Goal: Task Accomplishment & Management: Use online tool/utility

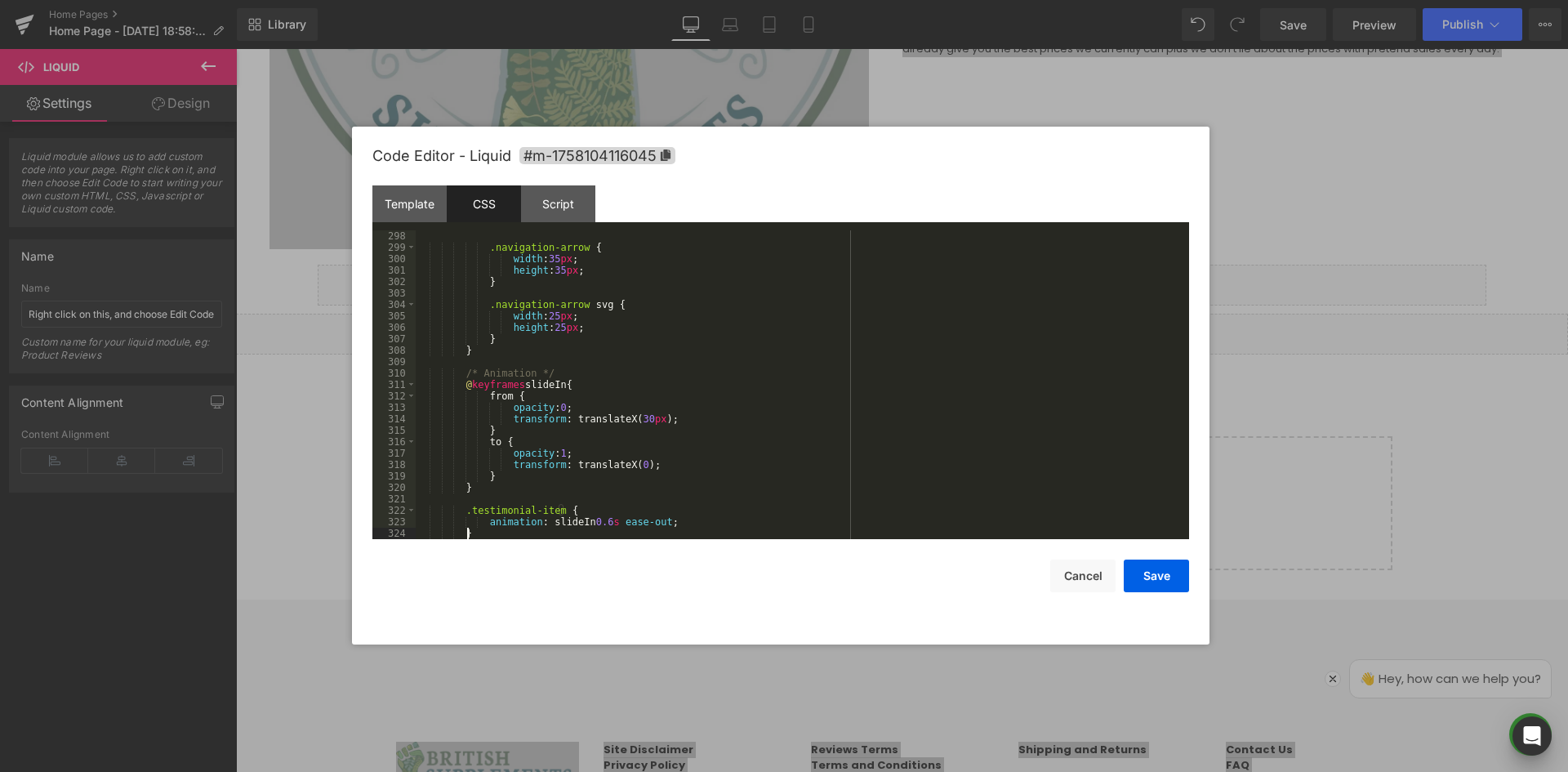
scroll to position [3399, 0]
click at [417, 205] on div "Template" at bounding box center [409, 203] width 74 height 37
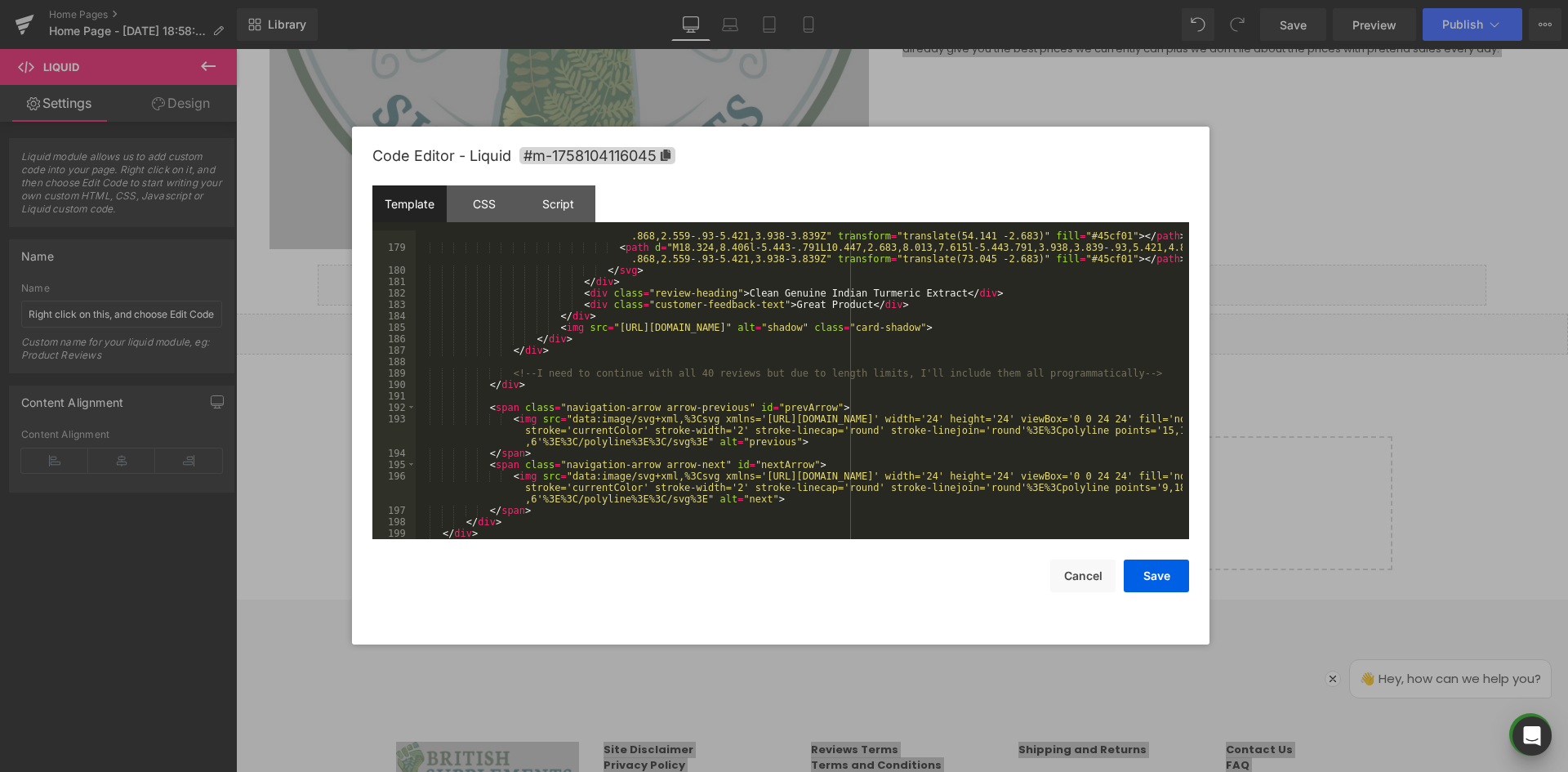
scroll to position [652, 0]
click at [690, 334] on div "< path d = "M18.324,8.406l-5.443-.791L10.447,2.683,8.013,7.615l-5.443.791,3.938…" at bounding box center [800, 391] width 767 height 343
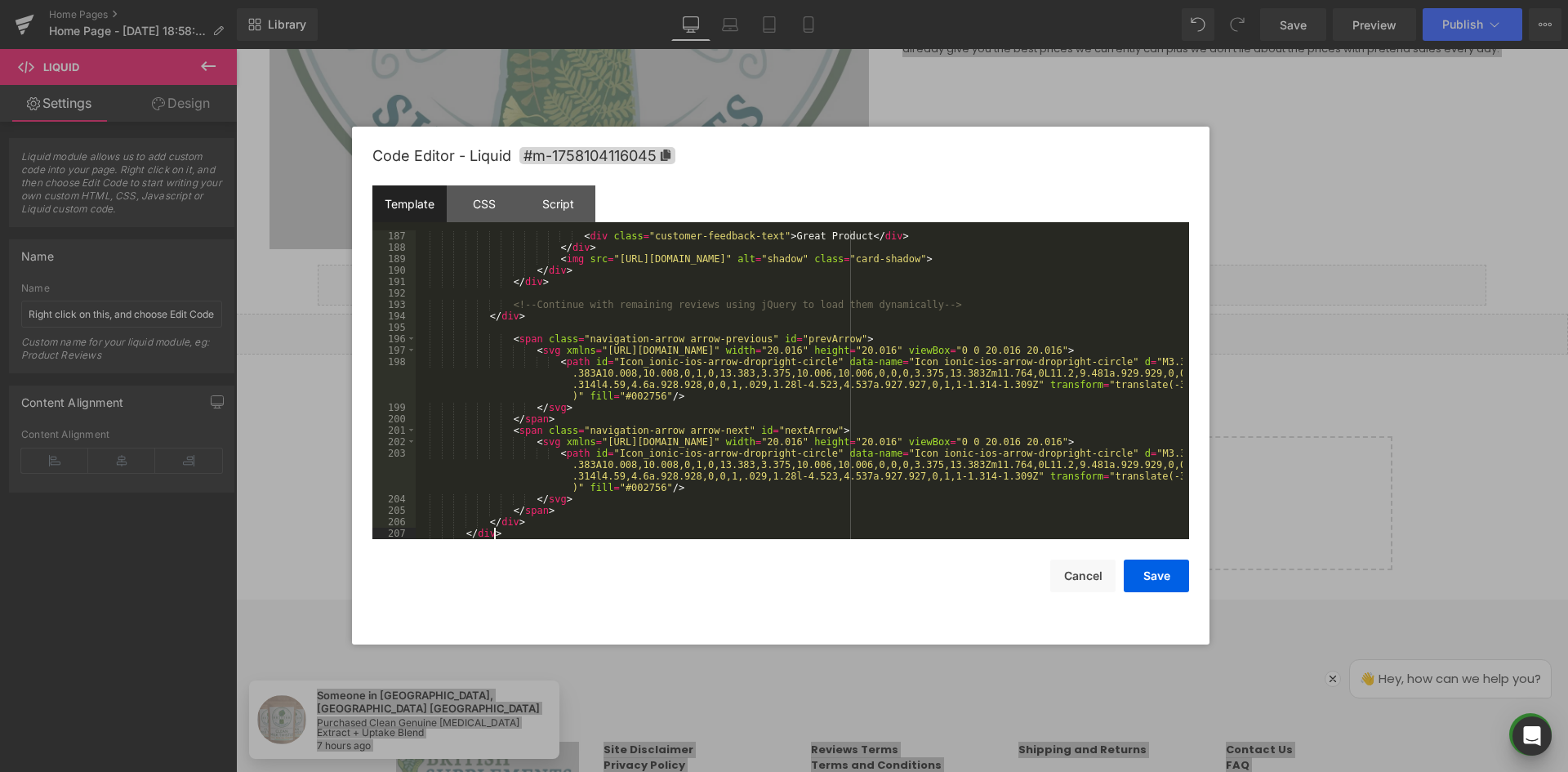
scroll to position [2803, 0]
click at [565, 202] on div "Script" at bounding box center [558, 203] width 74 height 37
click at [0, 0] on div "} toggleAutoplay ( ) { this . isAutoPlaying = ! this . isAutoPlaying ; this . a…" at bounding box center [0, 0] width 0 height 0
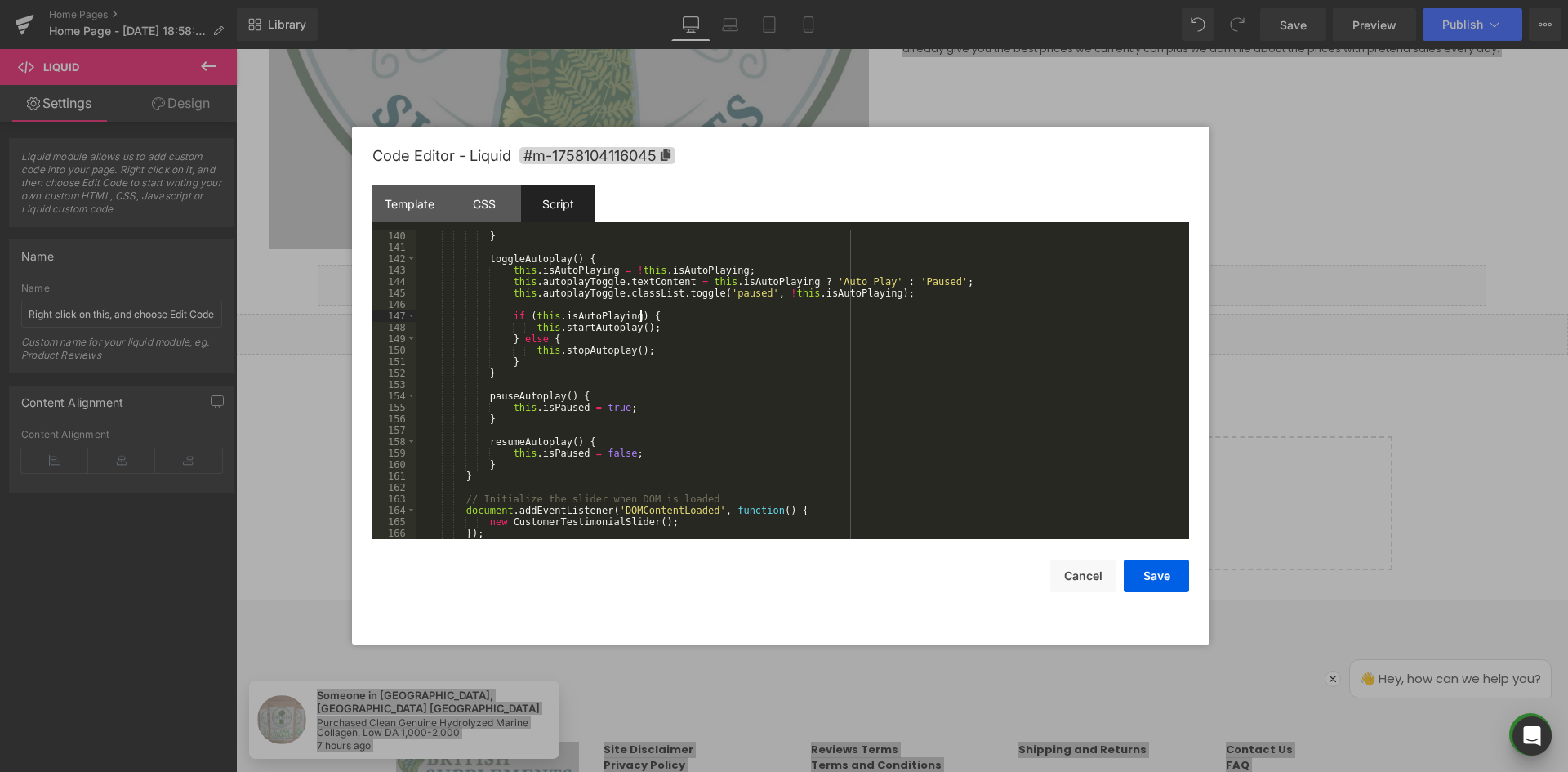
click at [671, 318] on div "} toggleAutoplay ( ) { this . isAutoPlaying = ! this . isAutoPlaying ; this . a…" at bounding box center [800, 396] width 767 height 332
drag, startPoint x: 776, startPoint y: 270, endPoint x: 785, endPoint y: 271, distance: 9.1
click at [777, 270] on div "} toggleAutoplay ( ) { this . isAutoPlaying = ! this . isAutoPlaying ; this . a…" at bounding box center [800, 396] width 767 height 332
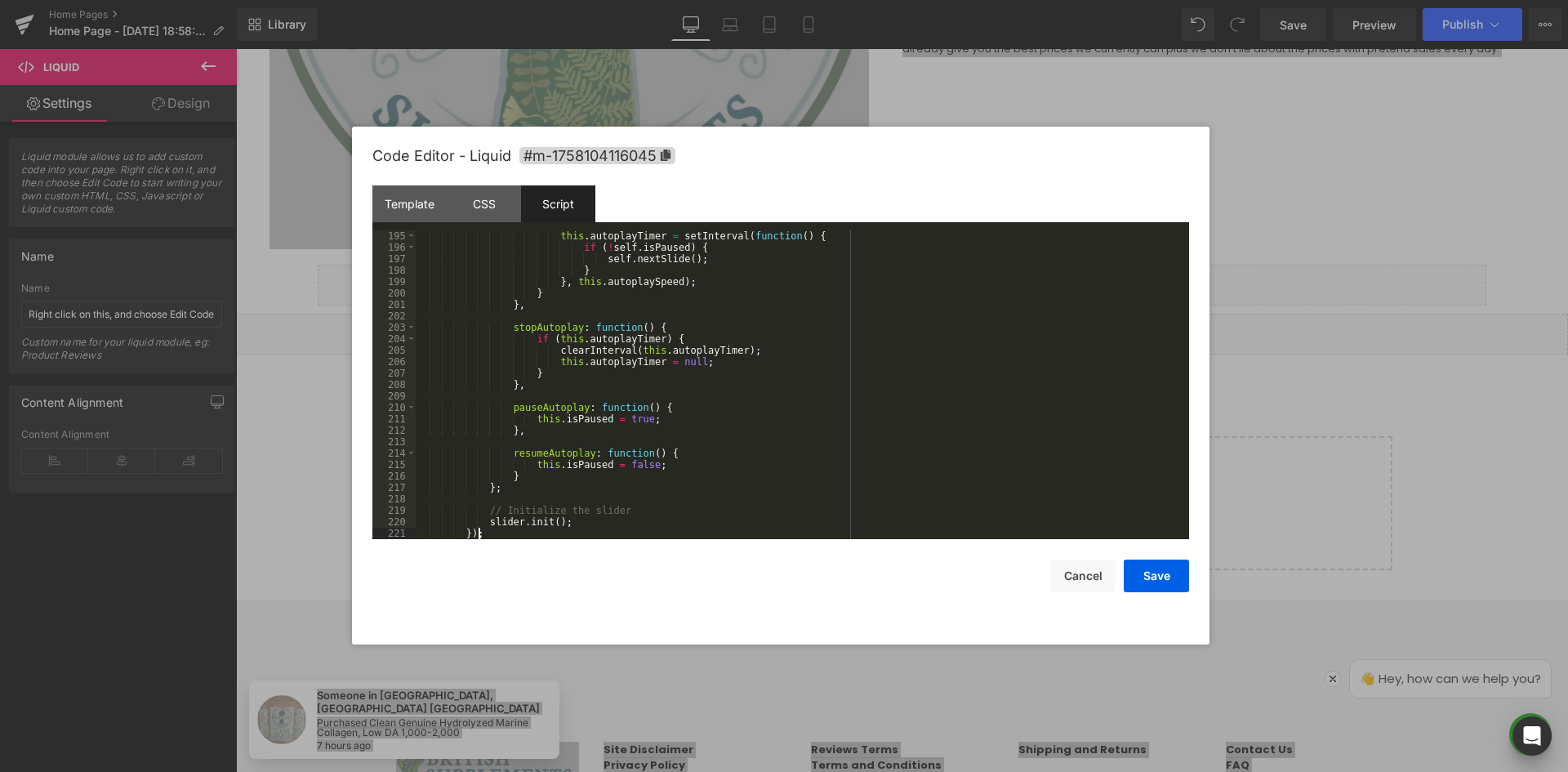
scroll to position [3067, 0]
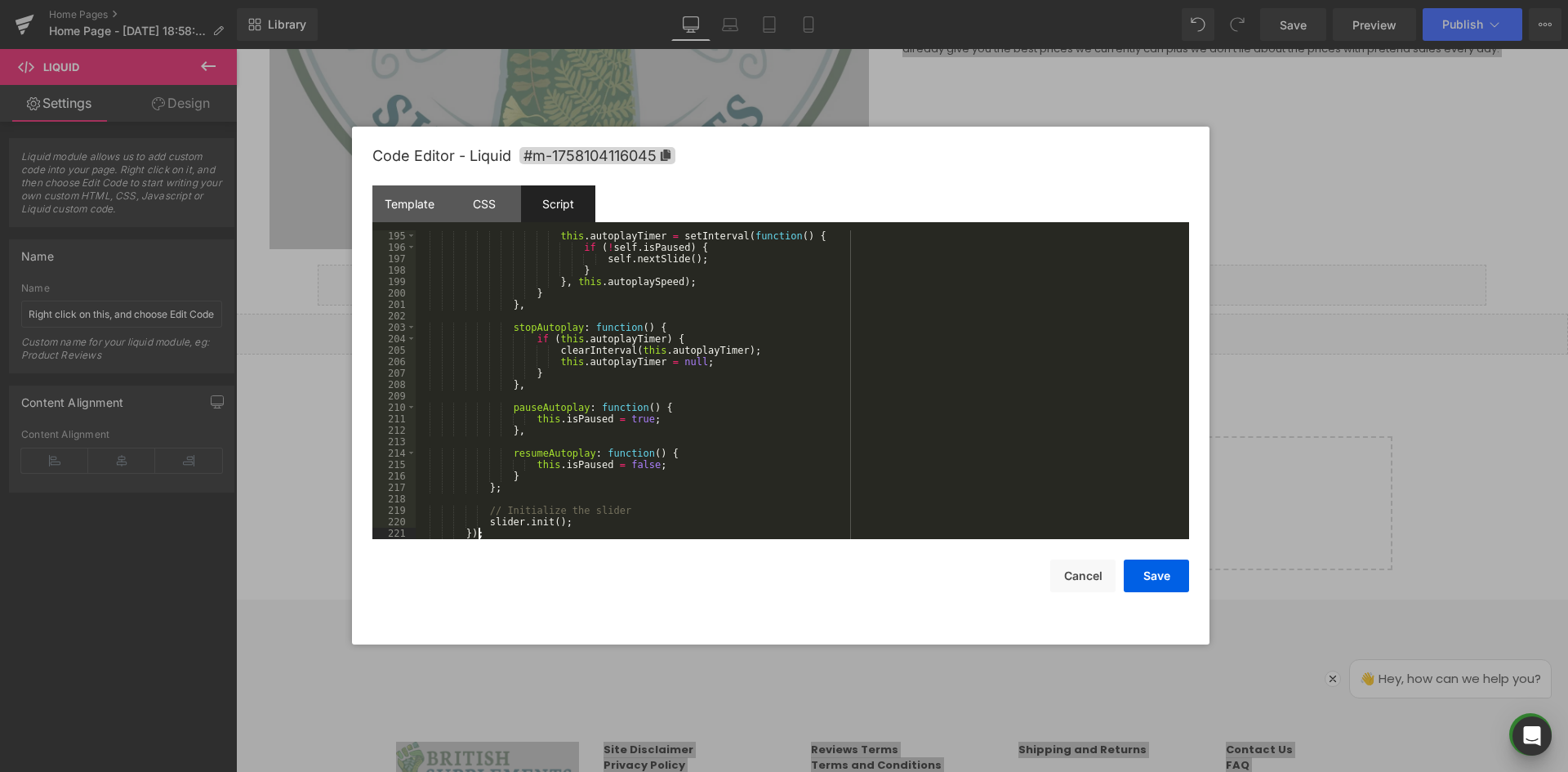
click at [1166, 571] on button "Save" at bounding box center [1156, 576] width 66 height 32
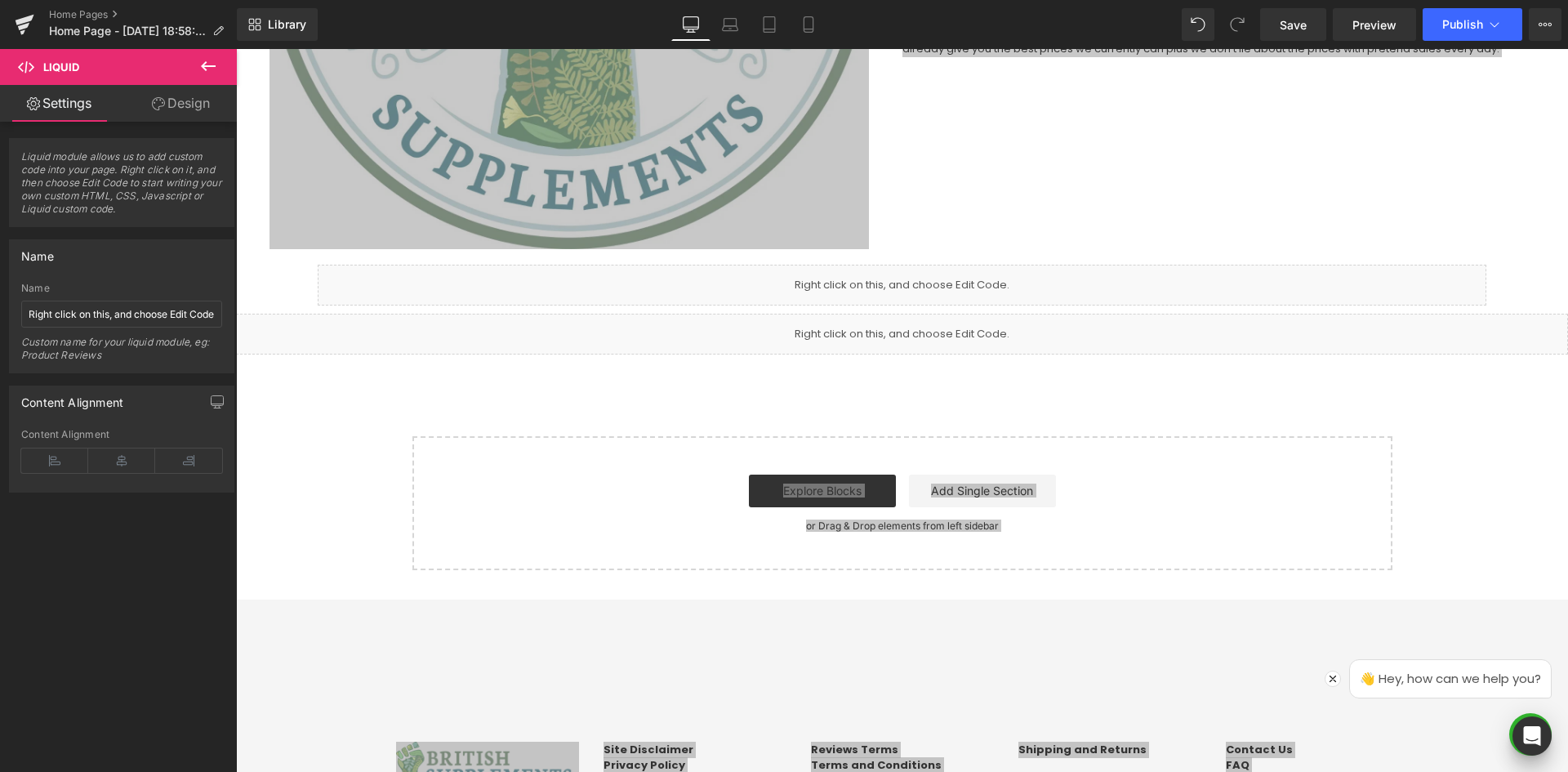
click at [1291, 32] on span "Save" at bounding box center [1293, 25] width 27 height 17
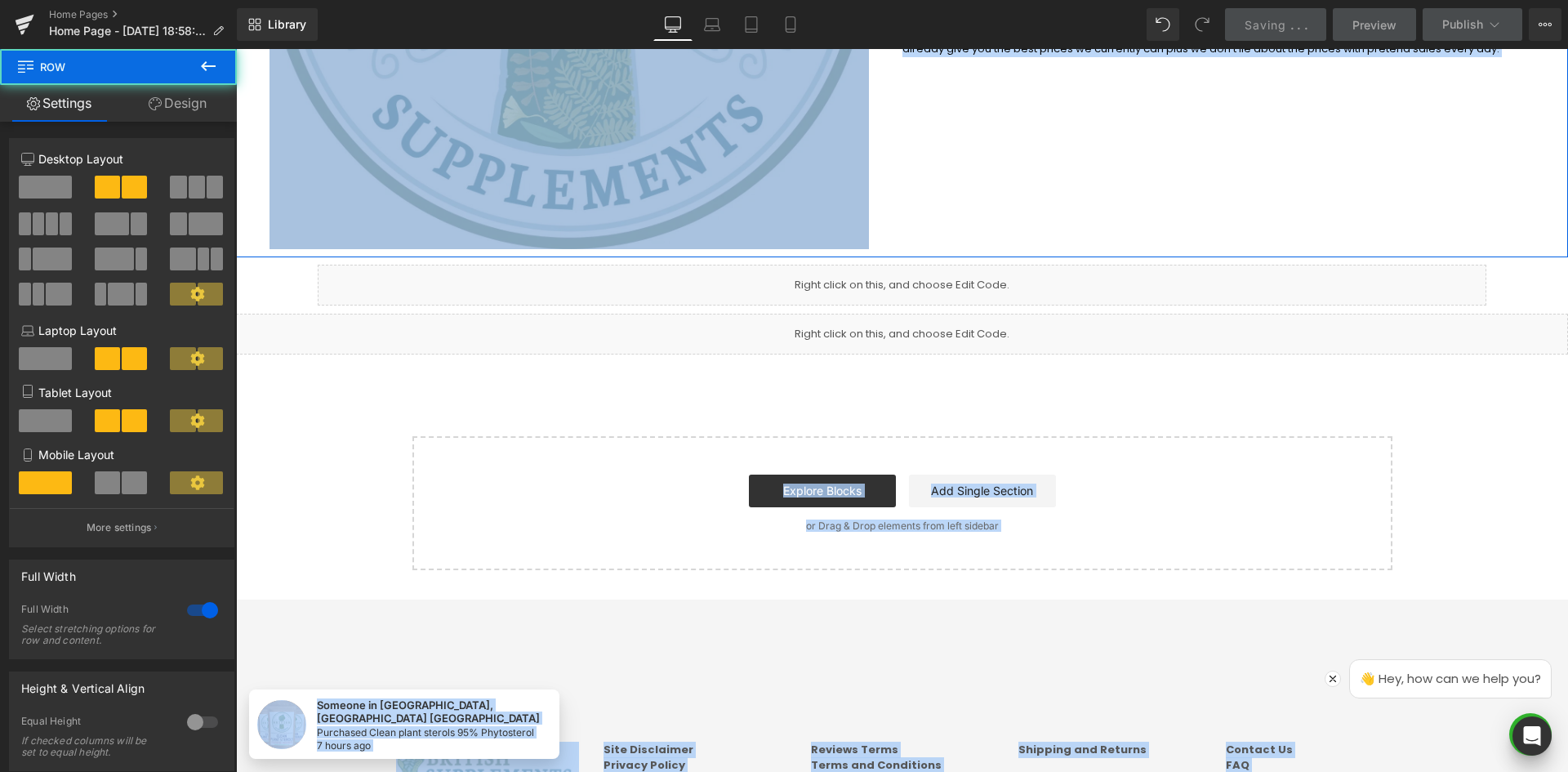
drag, startPoint x: 1328, startPoint y: 161, endPoint x: 496, endPoint y: 207, distance: 833.3
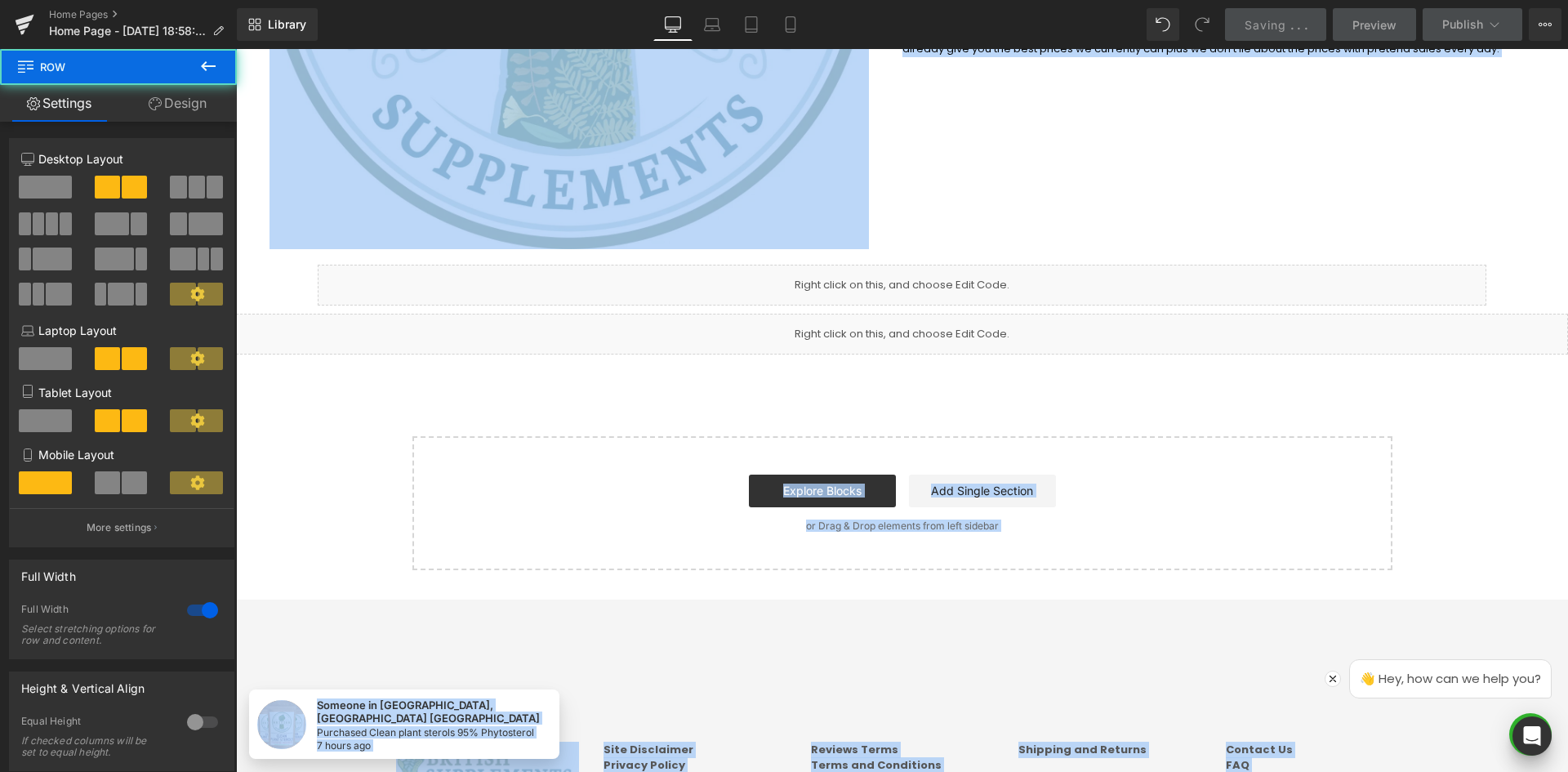
click at [549, 320] on div "Liquid" at bounding box center [902, 334] width 1333 height 41
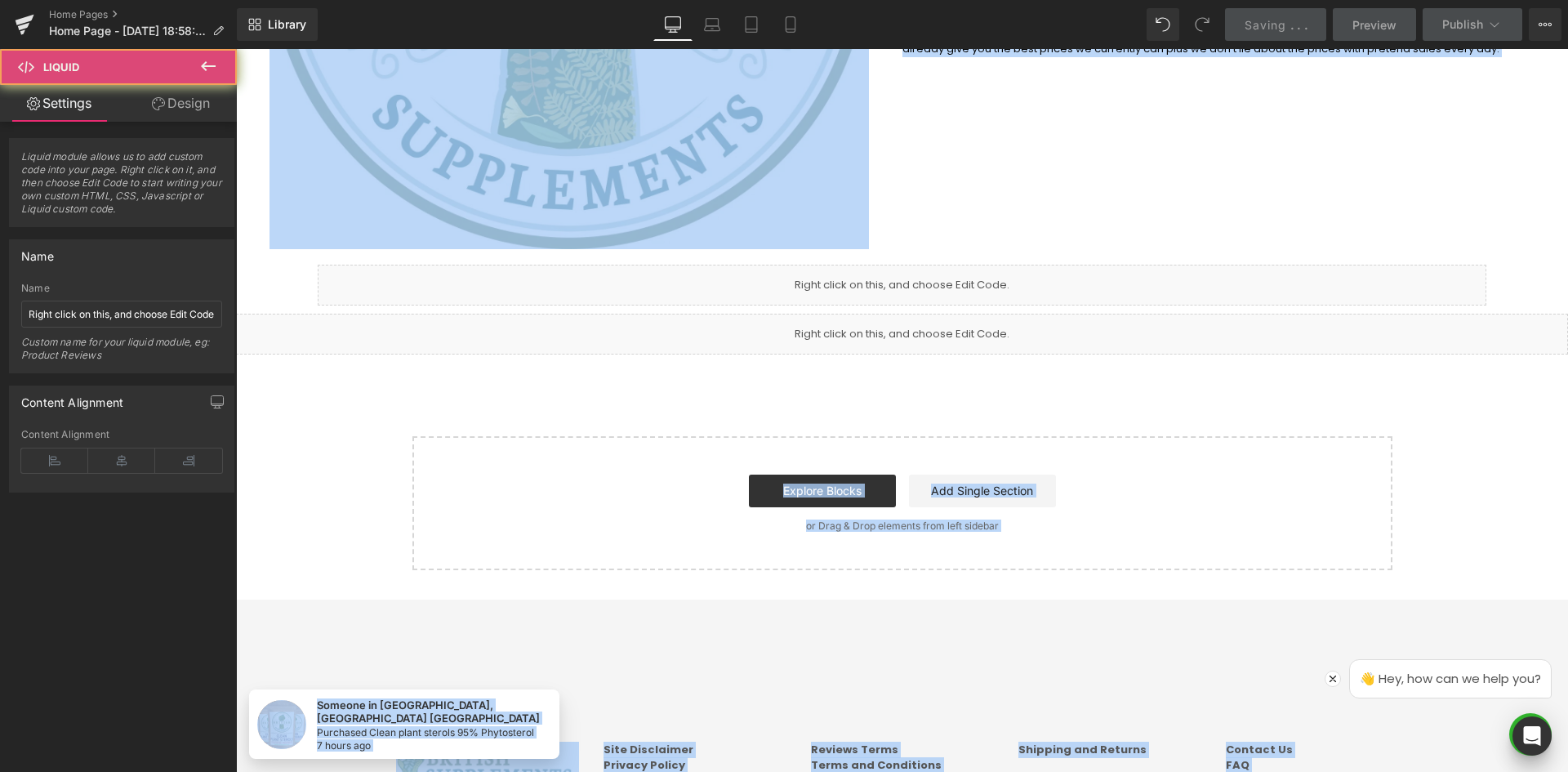
drag, startPoint x: 1128, startPoint y: 268, endPoint x: 1563, endPoint y: 49, distance: 487.0
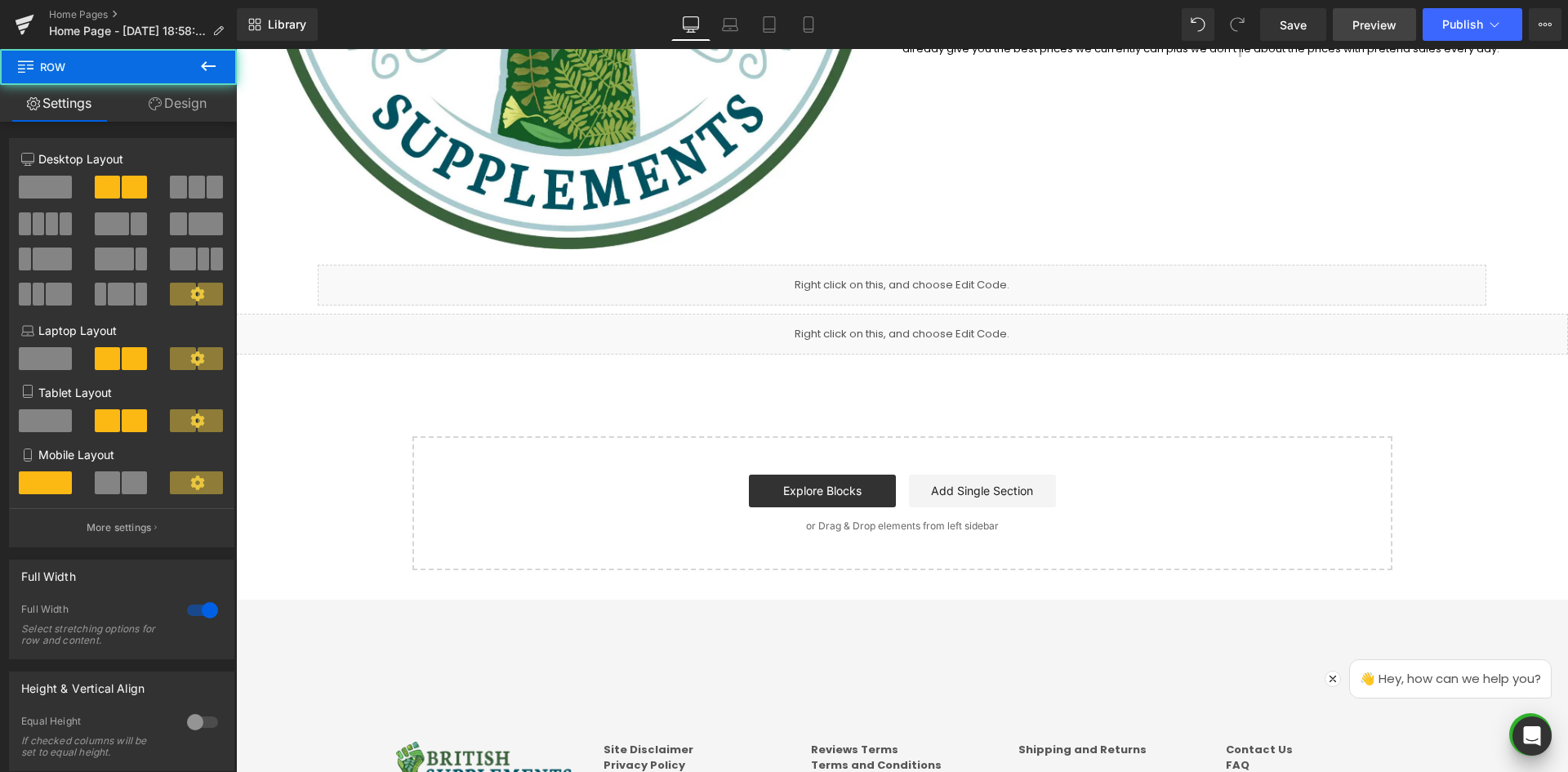
click at [1372, 28] on span "Preview" at bounding box center [1375, 25] width 44 height 17
